Goal: Task Accomplishment & Management: Manage account settings

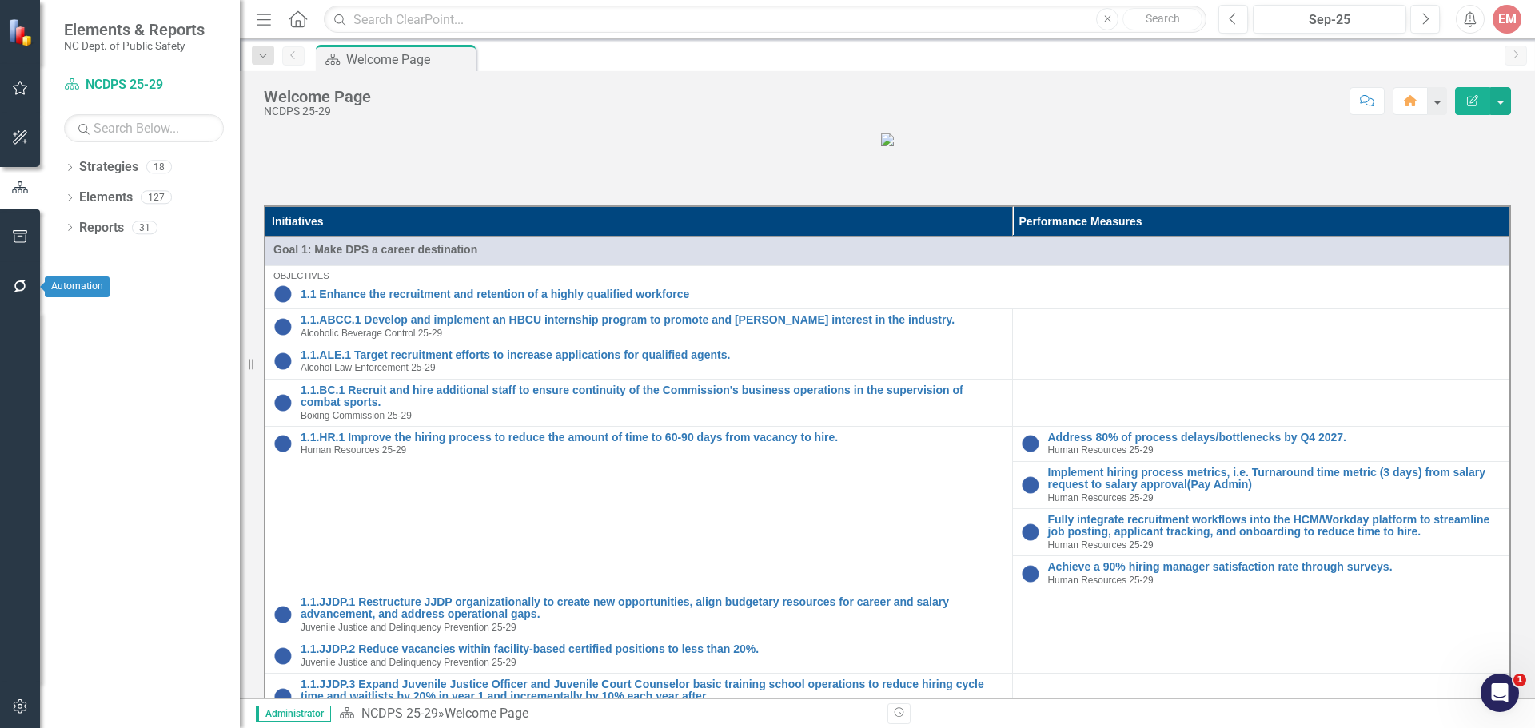
click at [26, 291] on icon "button" at bounding box center [20, 286] width 17 height 13
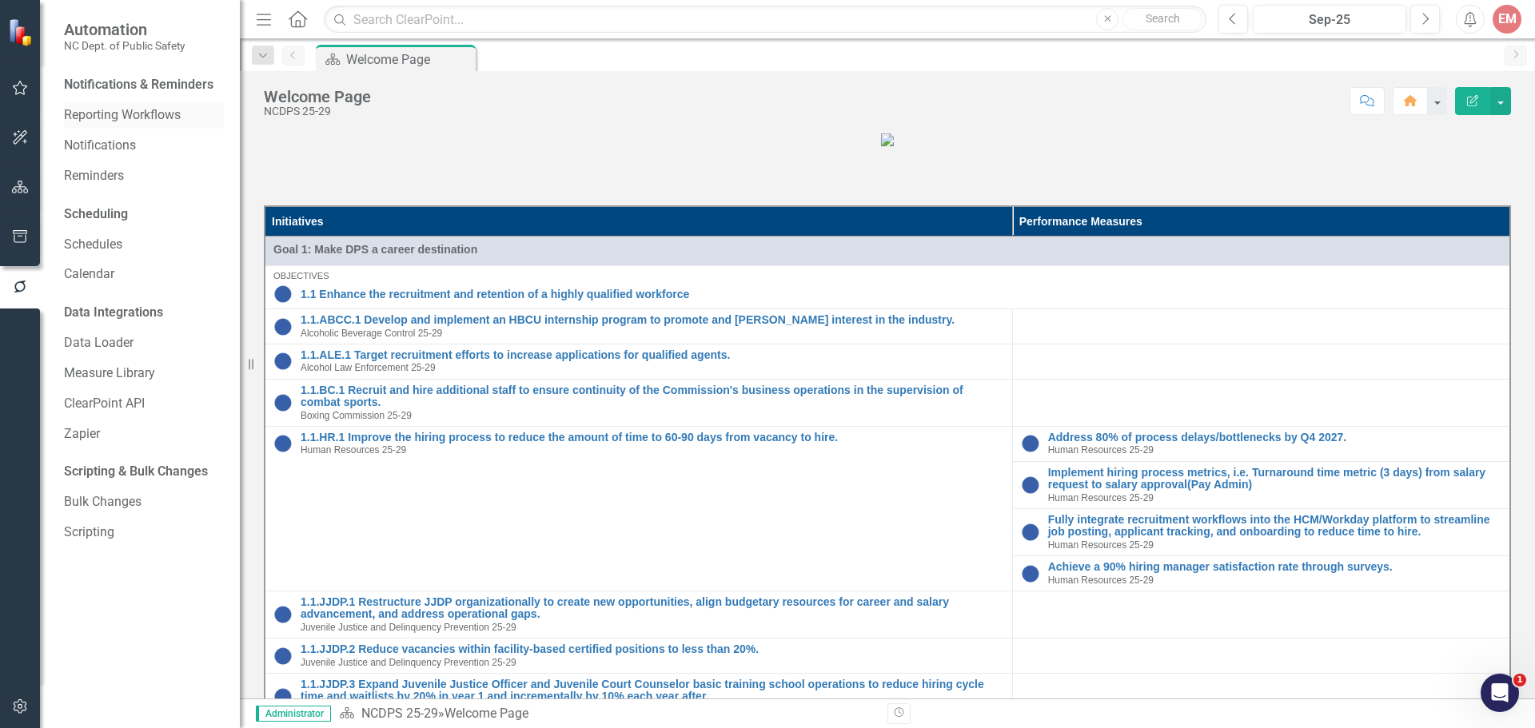
click at [154, 118] on link "Reporting Workflows" at bounding box center [144, 115] width 160 height 18
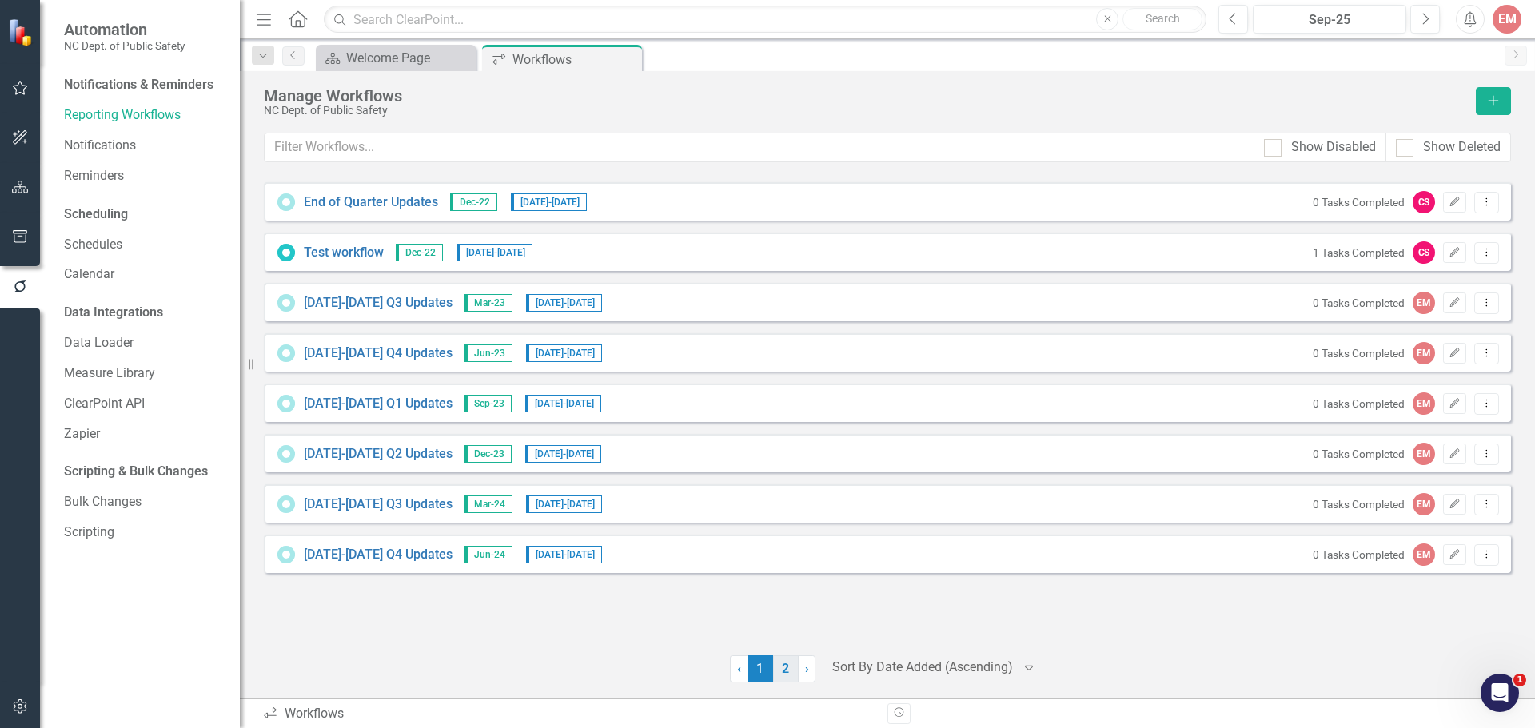
click at [785, 671] on link "2" at bounding box center [786, 668] width 26 height 27
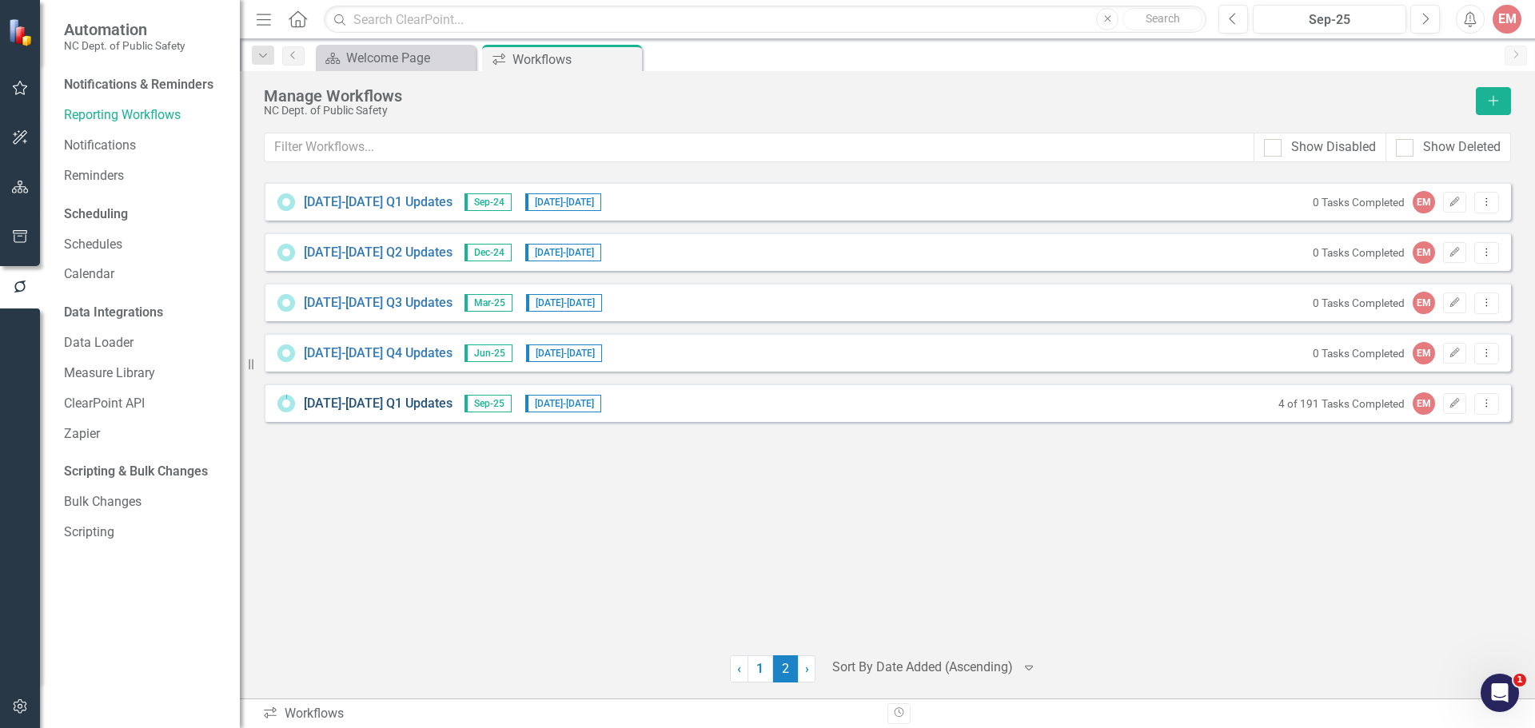
click at [346, 399] on link "[DATE]-[DATE] Q1 Updates" at bounding box center [378, 404] width 149 height 18
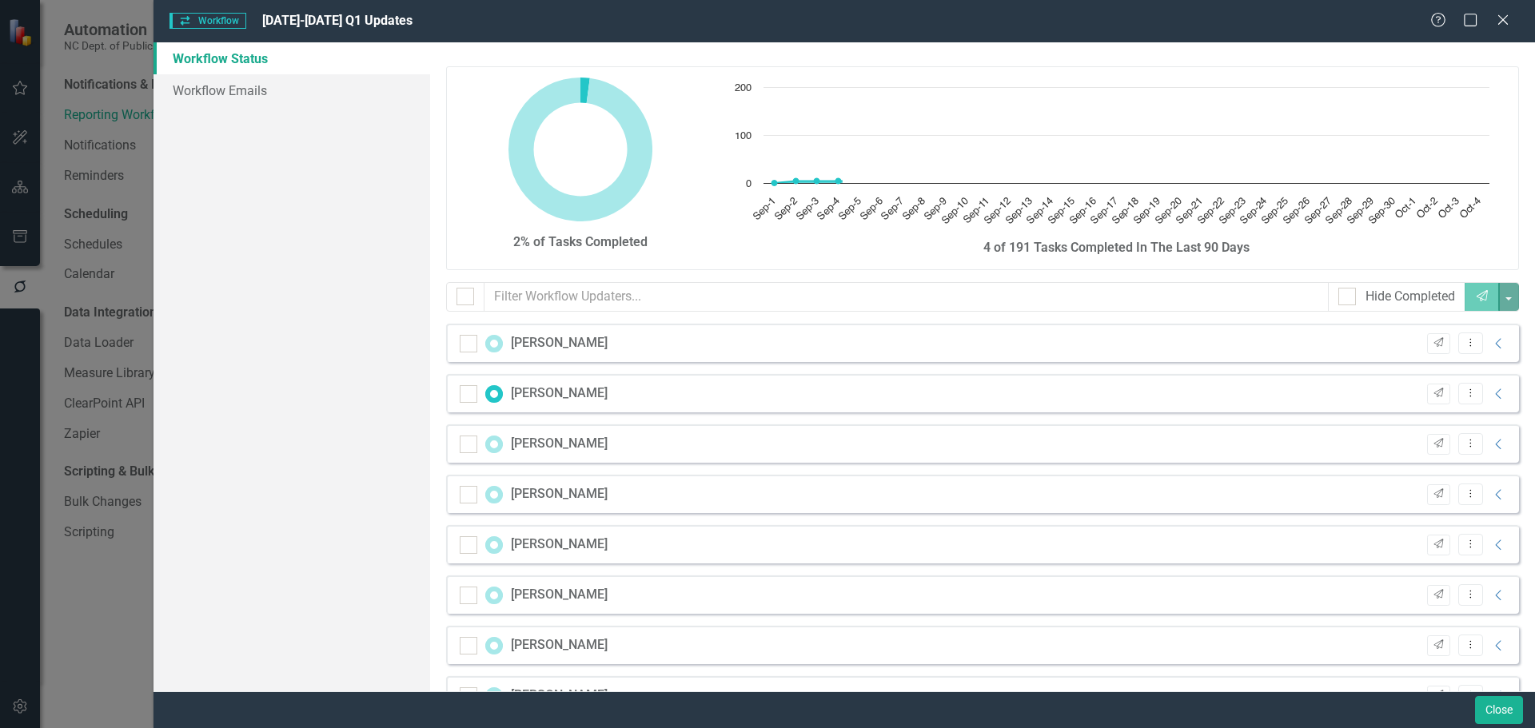
checkbox input "false"
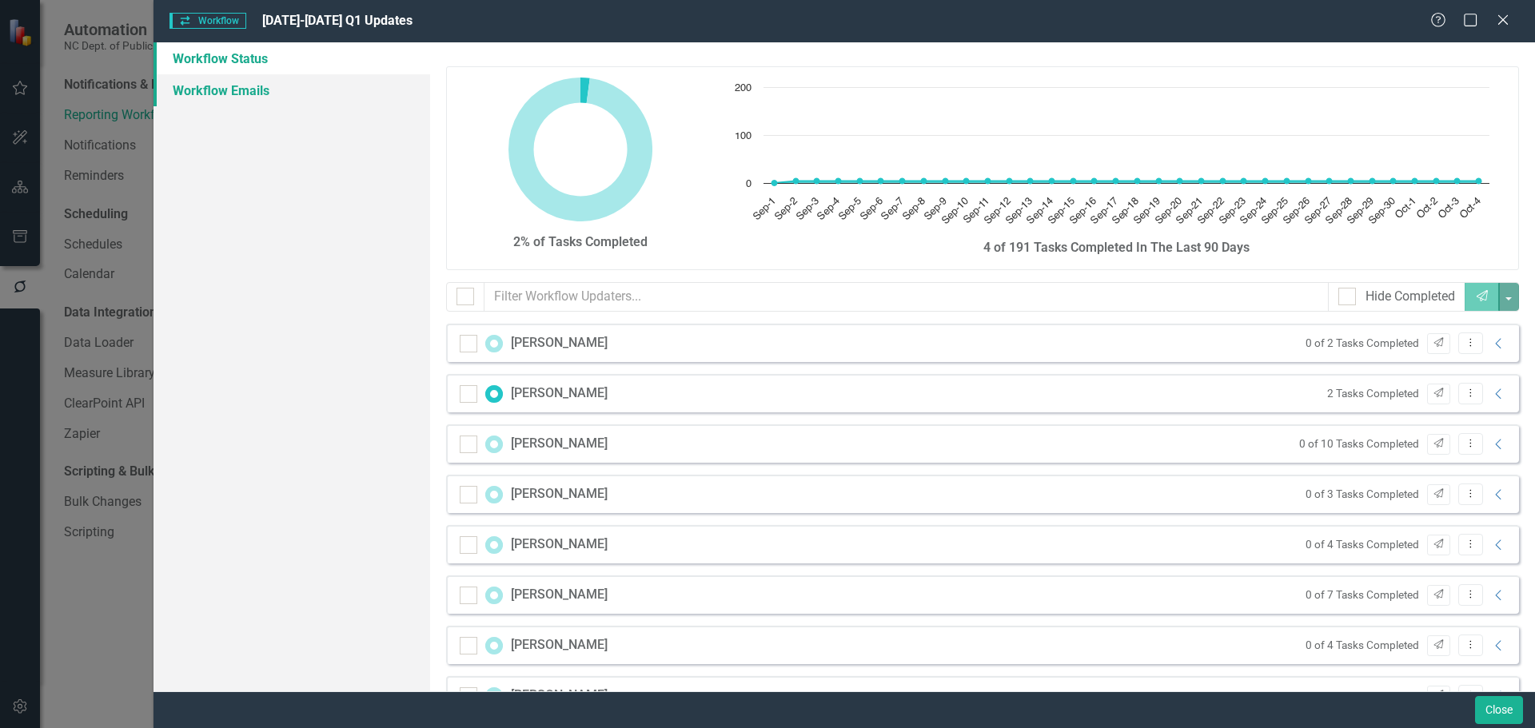
click at [245, 90] on link "Workflow Emails" at bounding box center [291, 90] width 277 height 32
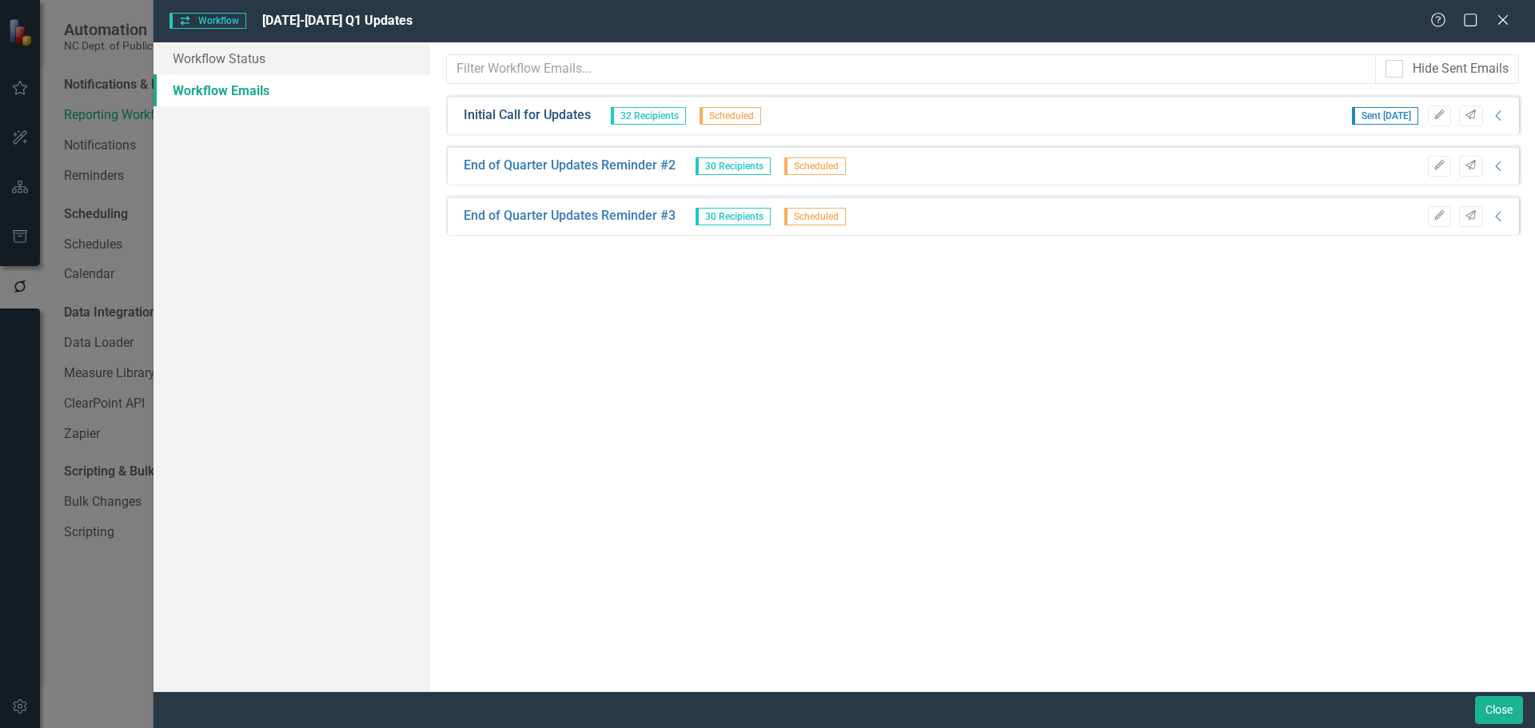
click at [536, 118] on link "Initial Call for Updates" at bounding box center [527, 115] width 127 height 18
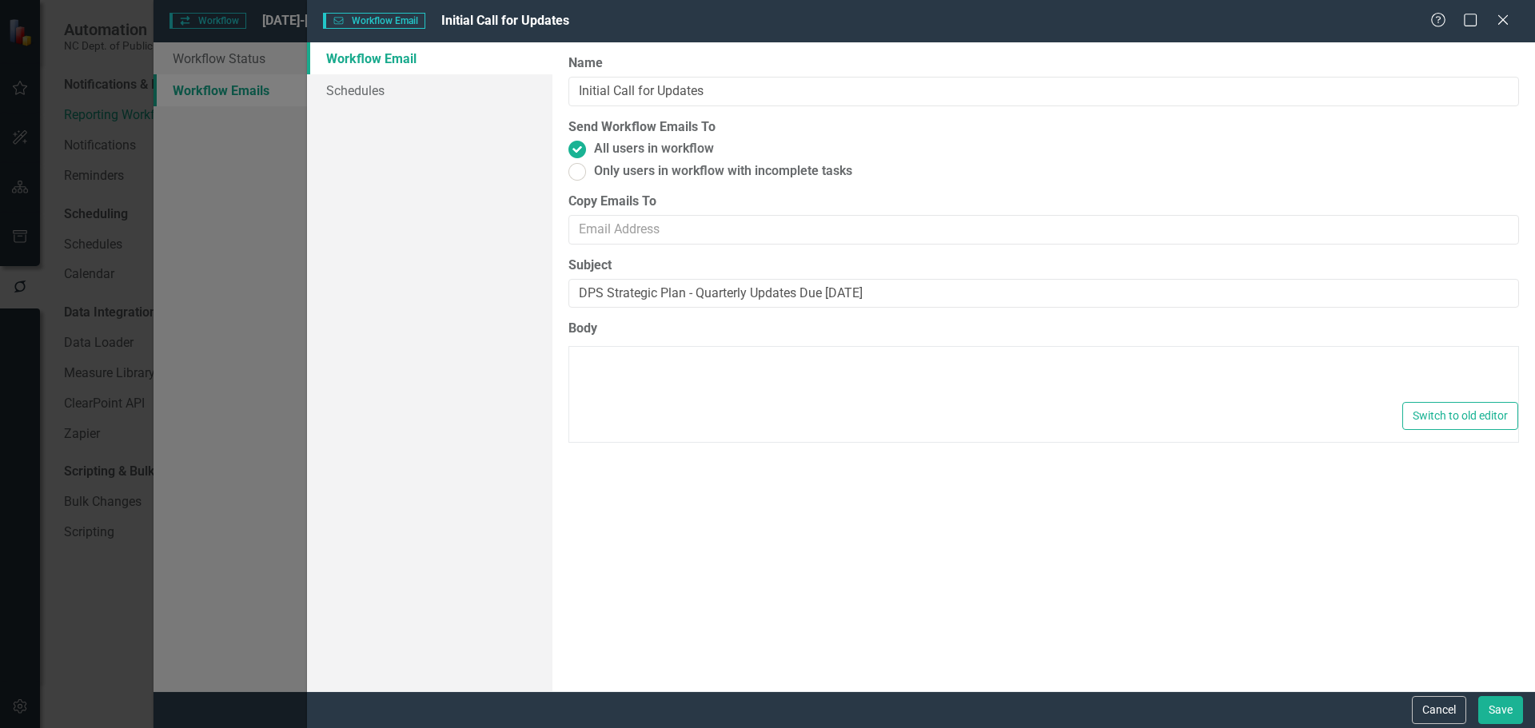
type textarea "<p>Dear {FirstName},</p> <p>The timeframe to submit quarterly progress/status u…"
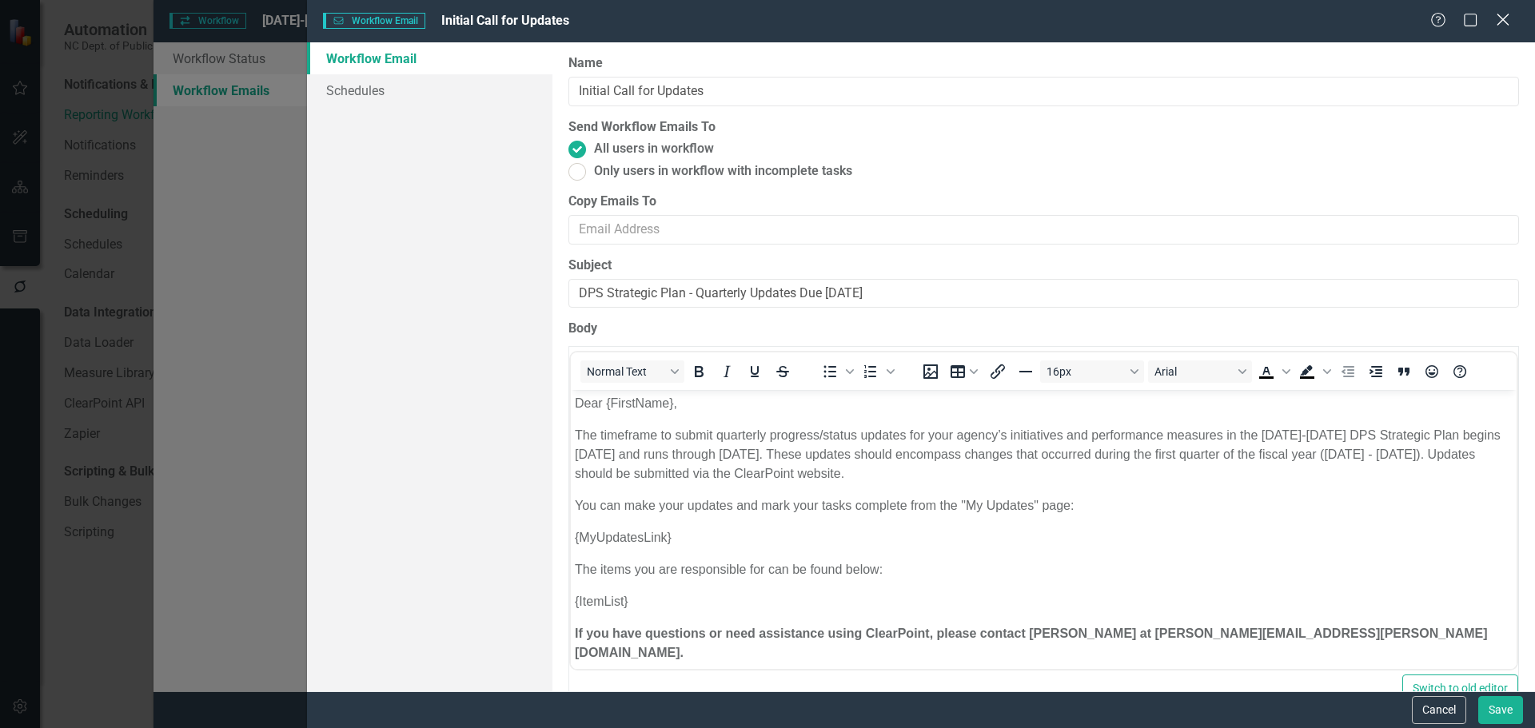
click at [1509, 20] on icon "Close" at bounding box center [1502, 19] width 20 height 15
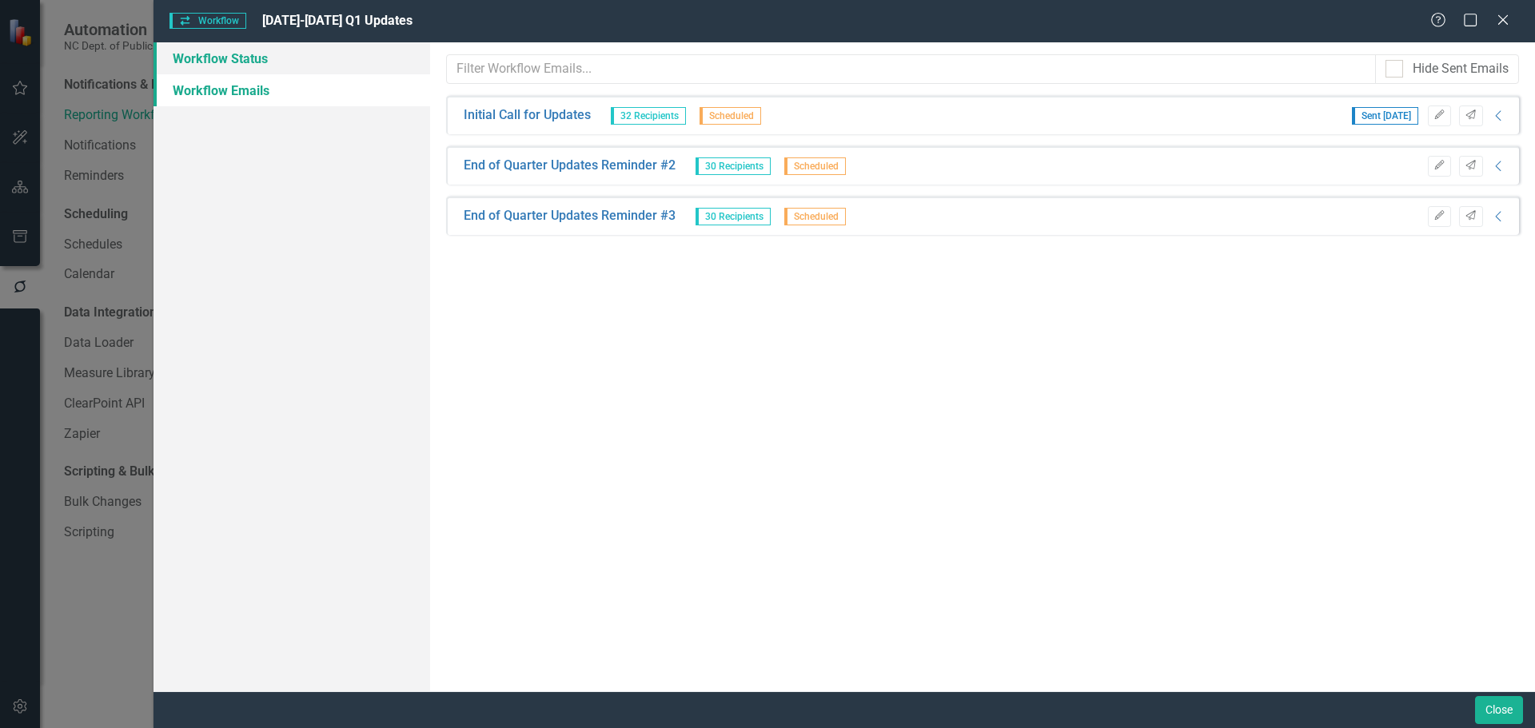
click at [246, 62] on link "Workflow Status" at bounding box center [291, 58] width 277 height 32
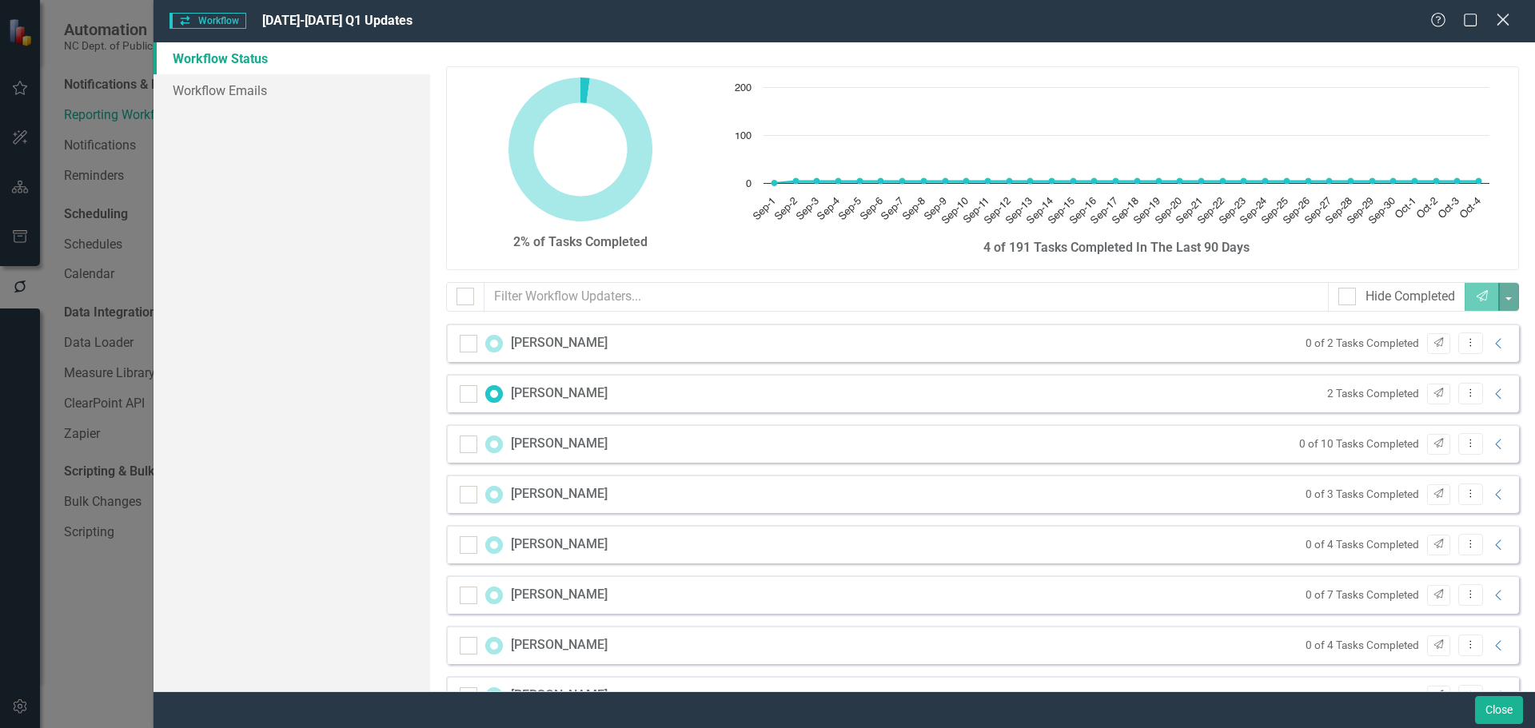
click at [1504, 18] on icon at bounding box center [1502, 20] width 12 height 12
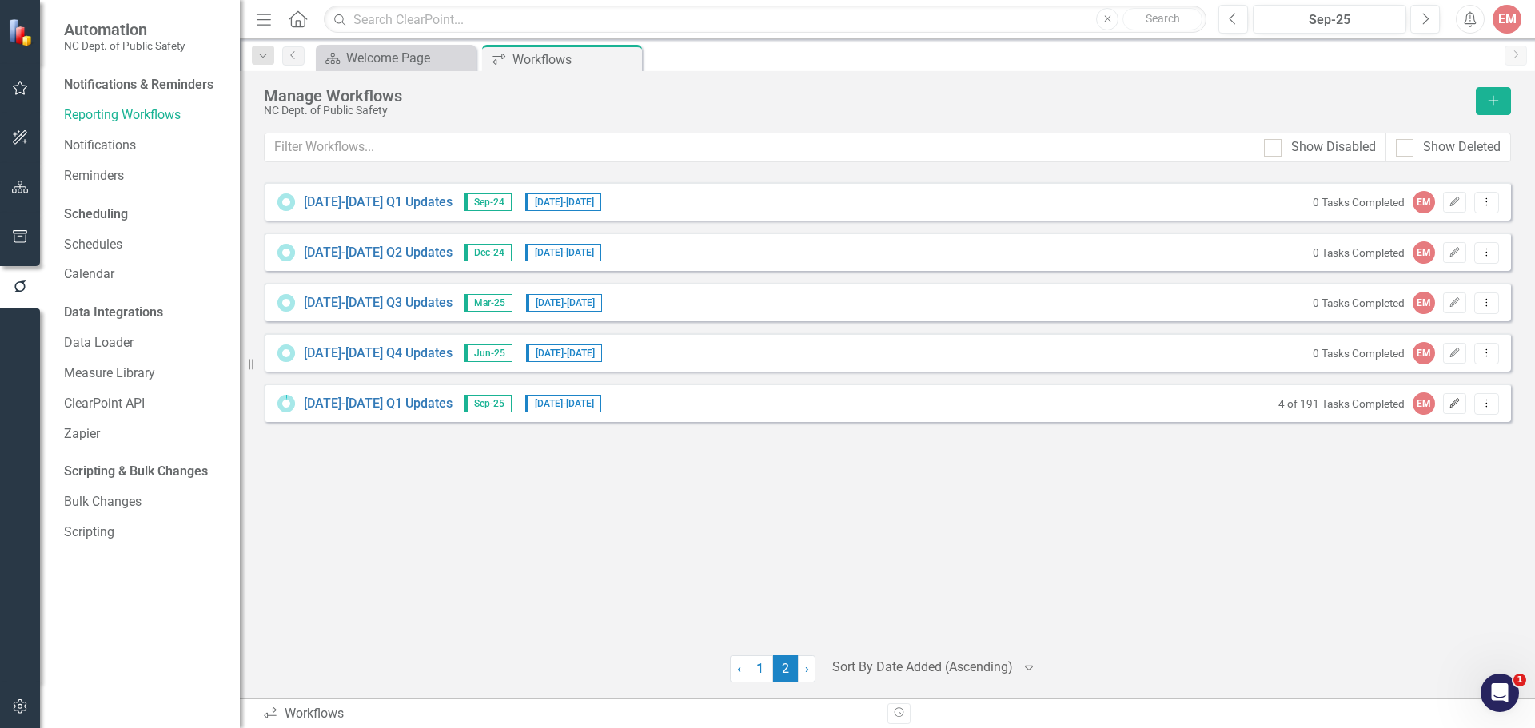
click at [1460, 401] on icon "Edit" at bounding box center [1454, 404] width 12 height 10
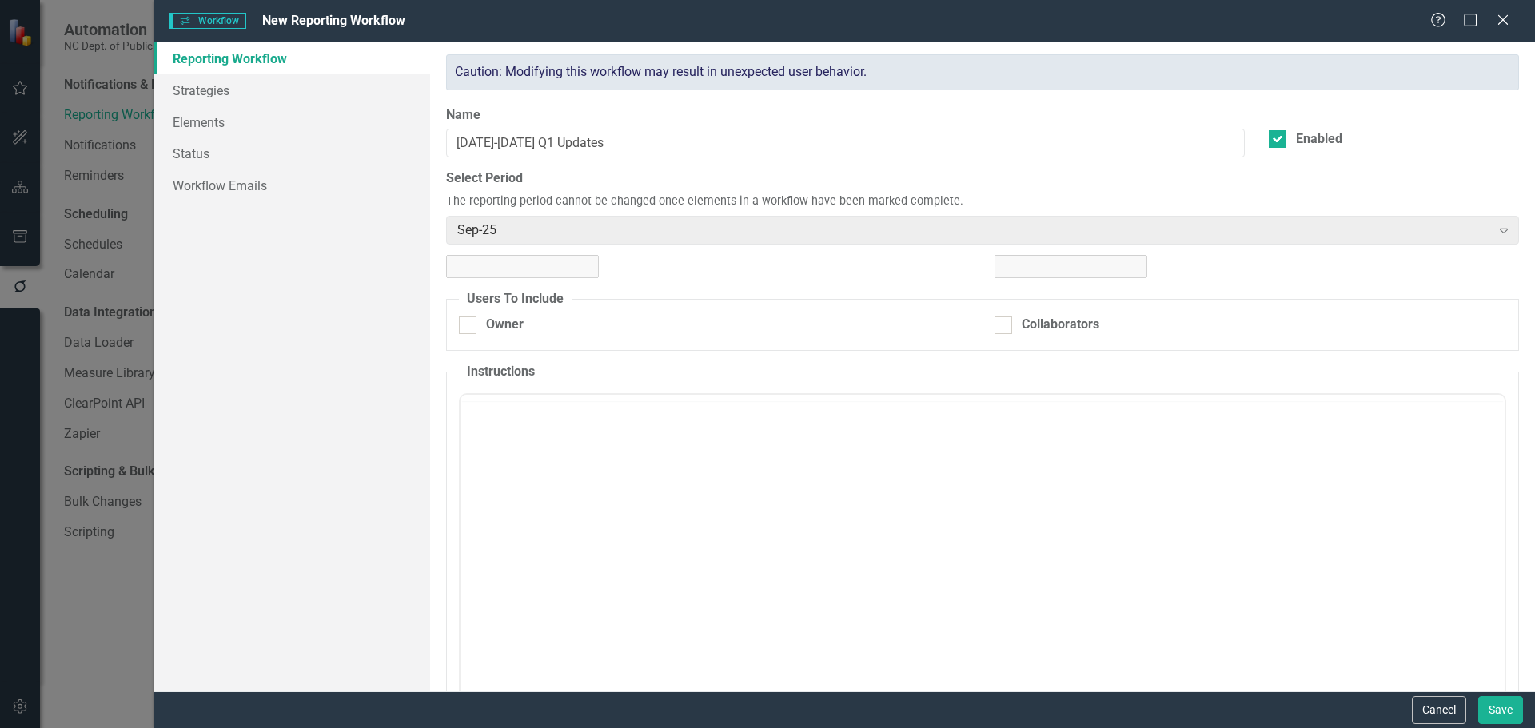
checkbox input "true"
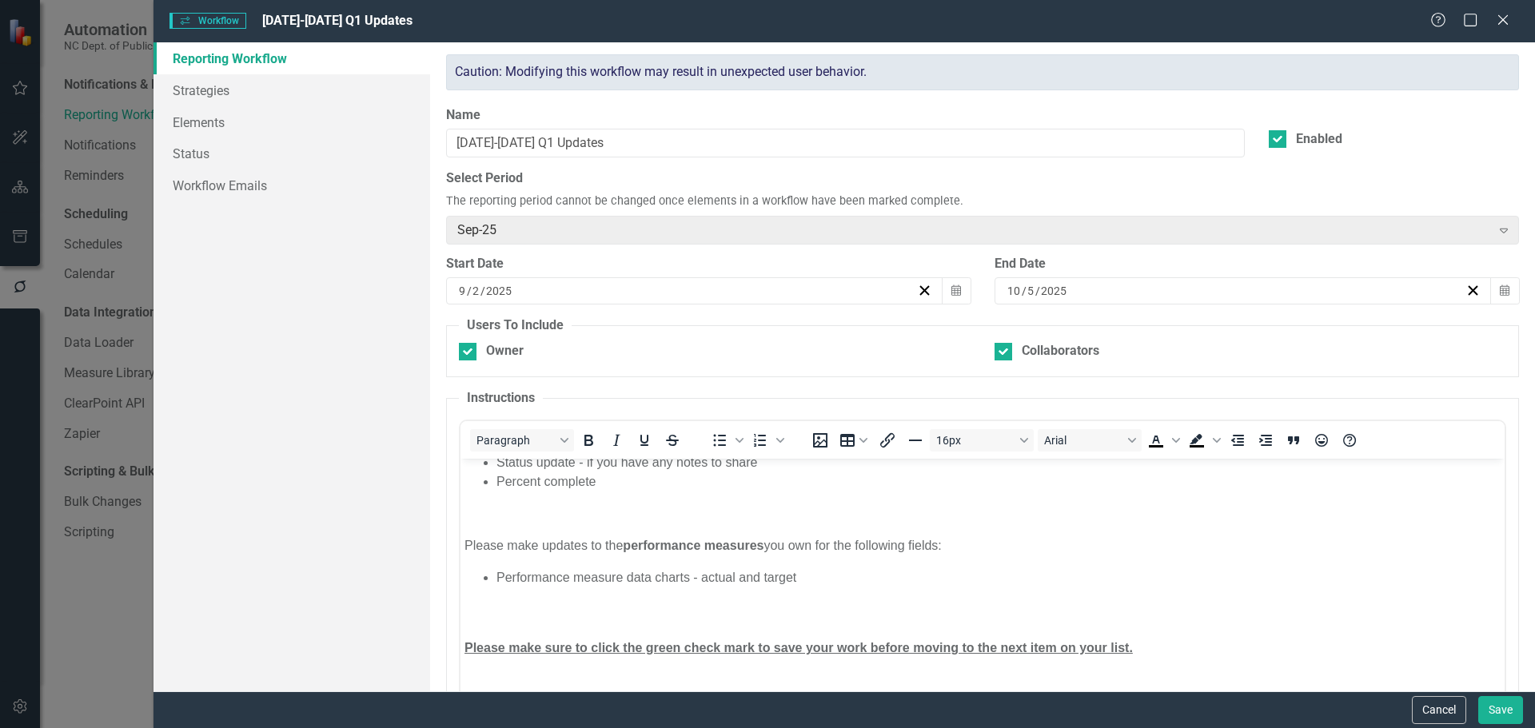
scroll to position [62, 0]
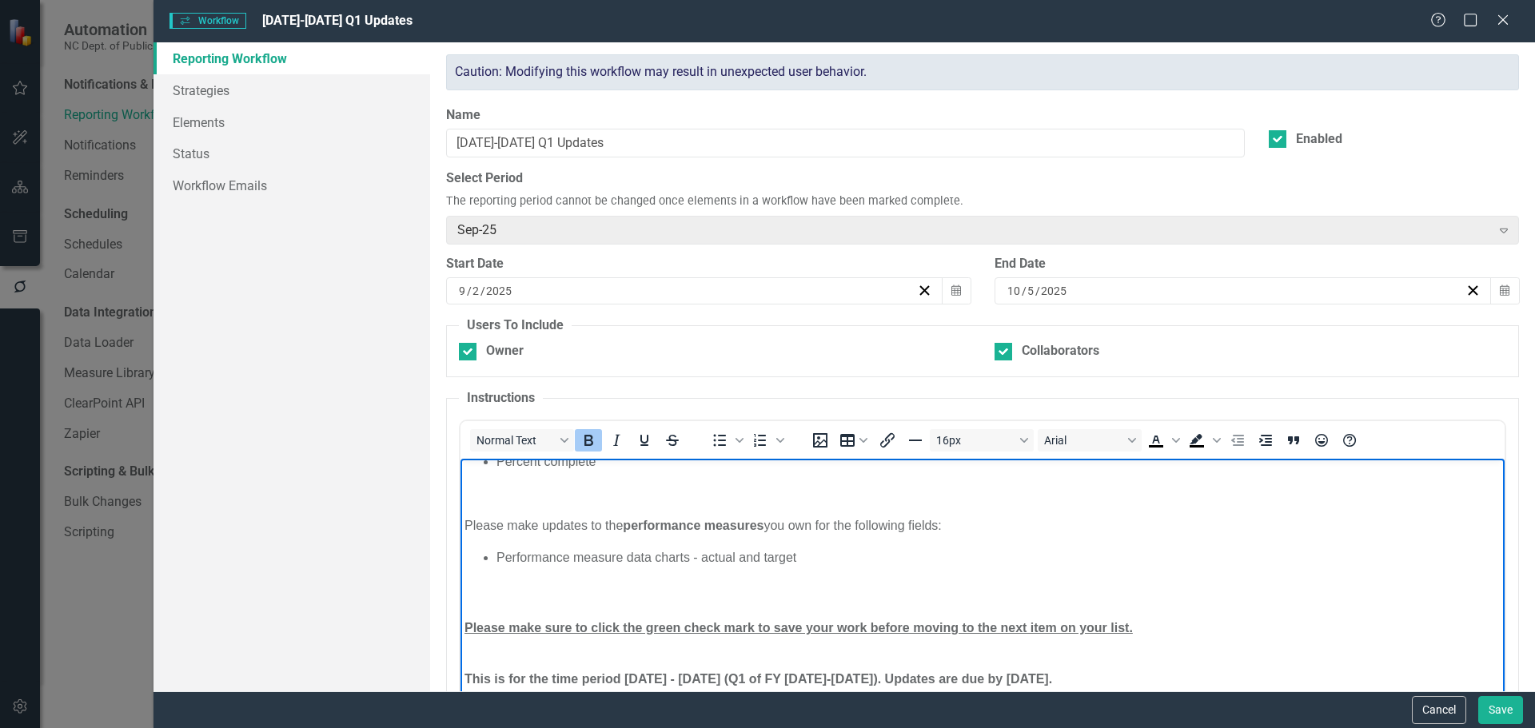
click at [1081, 676] on p "This is for the time period [DATE] - [DATE] (Q1 of FY [DATE]-[DATE]). Updates a…" at bounding box center [982, 670] width 1036 height 38
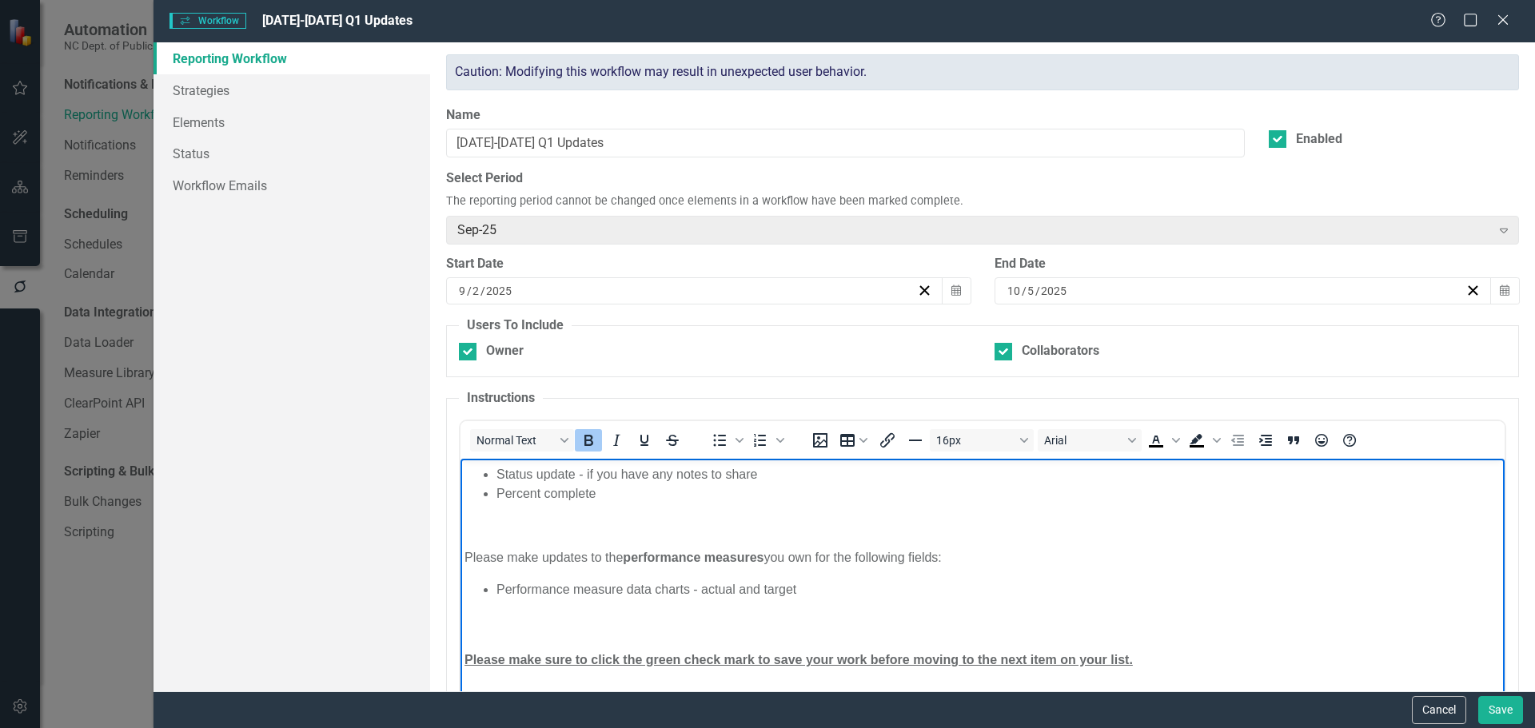
scroll to position [0, 0]
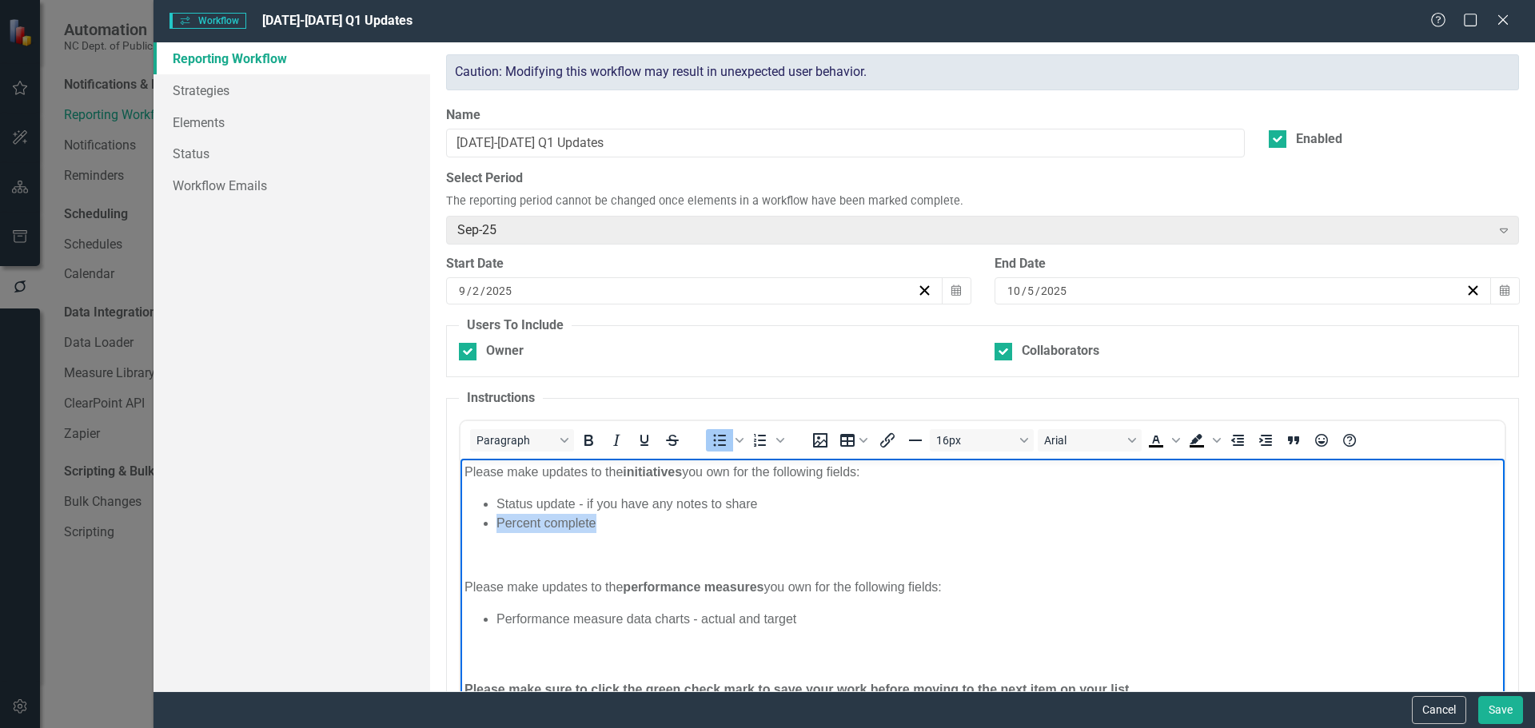
drag, startPoint x: 494, startPoint y: 524, endPoint x: 595, endPoint y: 528, distance: 100.8
click at [595, 528] on ul "Status update - if you have any notes to share Percent complete" at bounding box center [982, 514] width 1036 height 38
click at [499, 505] on li "Status update - if you have any notes to share" at bounding box center [998, 504] width 1004 height 19
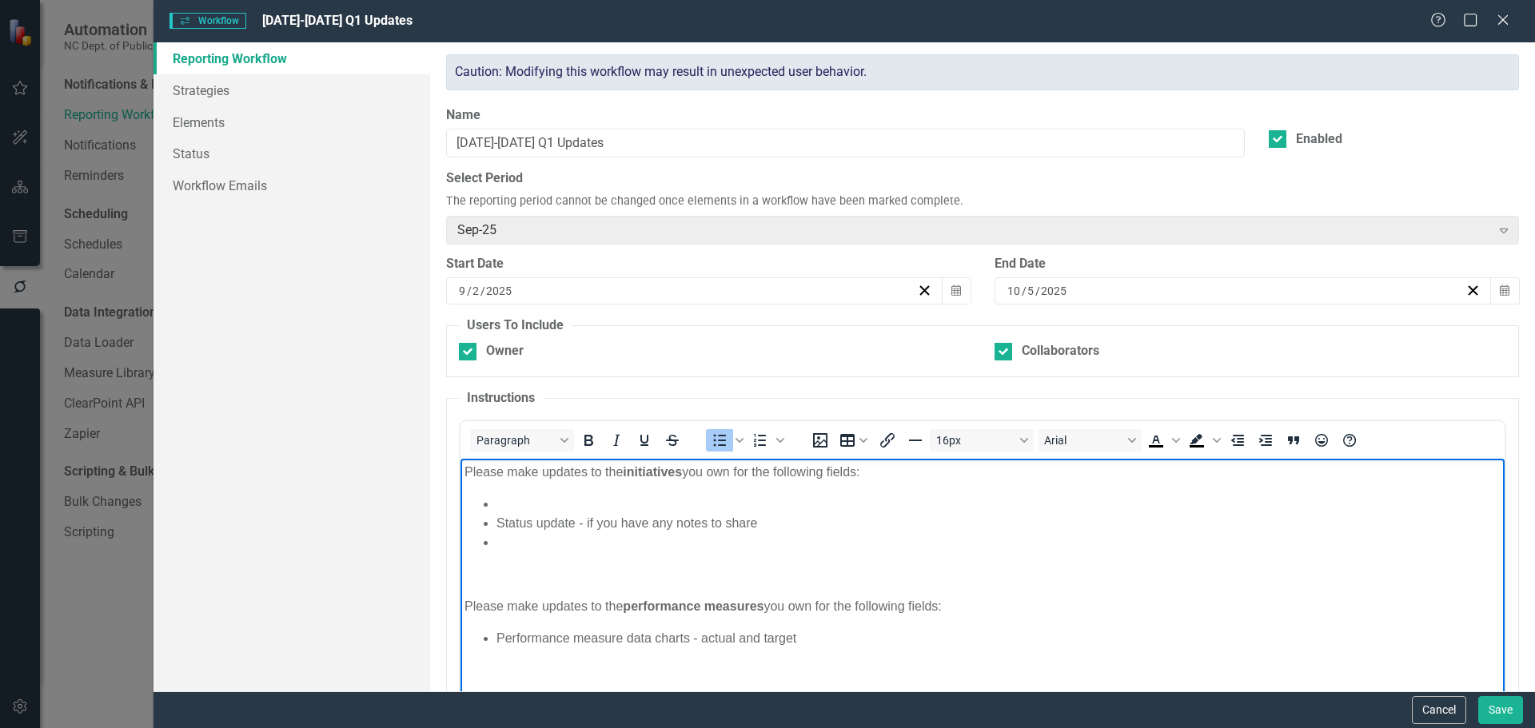
click at [499, 505] on li "Rich Text Area. Press ALT-0 for help." at bounding box center [998, 504] width 1004 height 19
click at [521, 540] on li "Rich Text Area. Press ALT-0 for help." at bounding box center [998, 542] width 1004 height 19
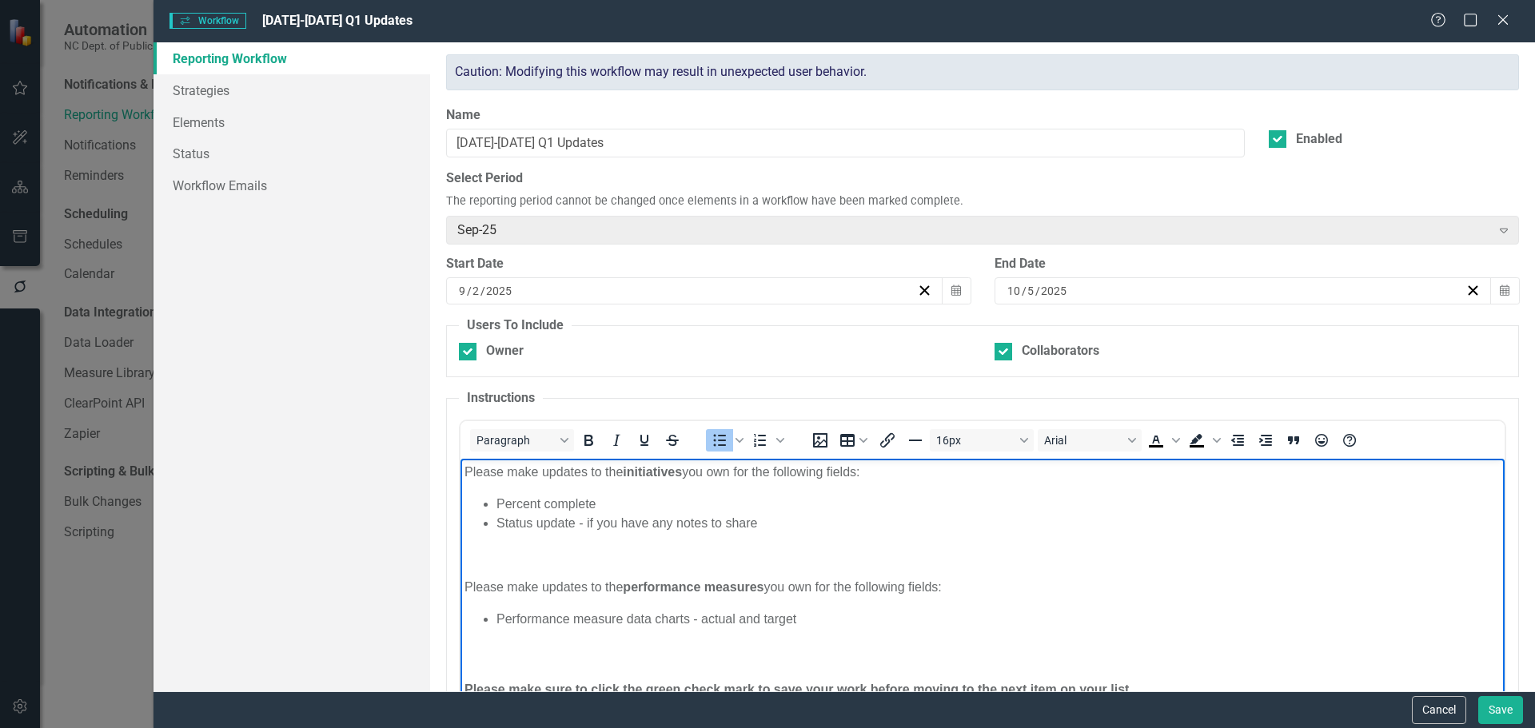
click at [606, 559] on p "Rich Text Area. Press ALT-0 for help." at bounding box center [982, 555] width 1036 height 19
click at [822, 587] on p "Please make updates to the performance measures you own for the following field…" at bounding box center [982, 587] width 1036 height 19
click at [815, 587] on p "Please make updates to the performance measures you own for the following field…" at bounding box center [982, 587] width 1036 height 19
click at [621, 585] on p "Please make updates to the performance measures you own for the following field…" at bounding box center [982, 587] width 1036 height 19
click at [1512, 709] on button "Save" at bounding box center [1500, 710] width 45 height 28
